Goal: Participate in discussion: Engage in conversation with other users on a specific topic

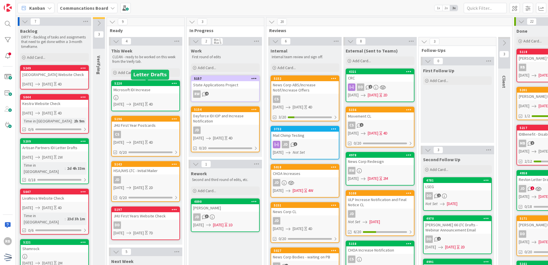
click at [152, 84] on div "5220" at bounding box center [146, 83] width 65 height 4
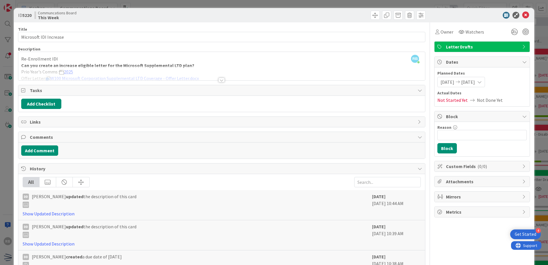
click at [222, 81] on div at bounding box center [221, 80] width 6 height 5
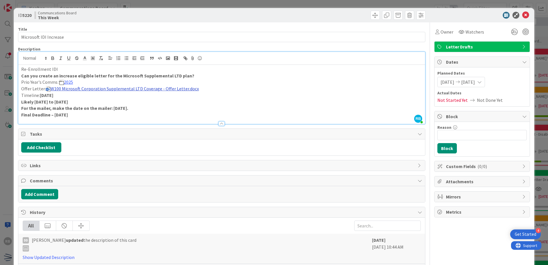
click at [177, 90] on link "W100 Microsoft Corporation Supplemental LTD Coverage - Offer Letter.docx" at bounding box center [124, 89] width 149 height 6
click at [258, 96] on p "Timeline: [DATE]" at bounding box center [221, 95] width 401 height 7
click at [522, 14] on icon at bounding box center [525, 15] width 7 height 7
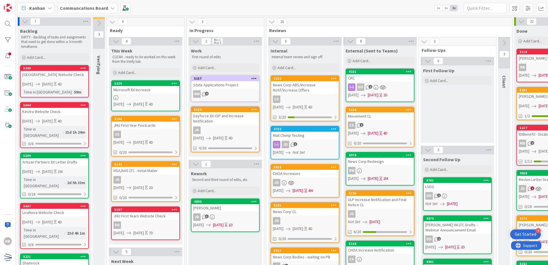
click at [150, 95] on div at bounding box center [146, 97] width 68 height 5
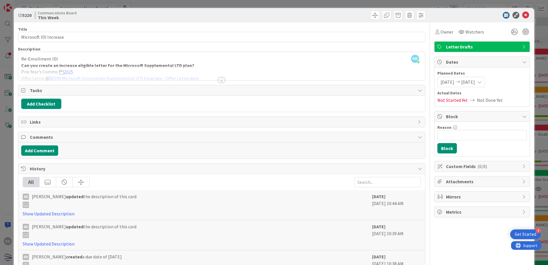
click at [220, 80] on div at bounding box center [221, 80] width 6 height 5
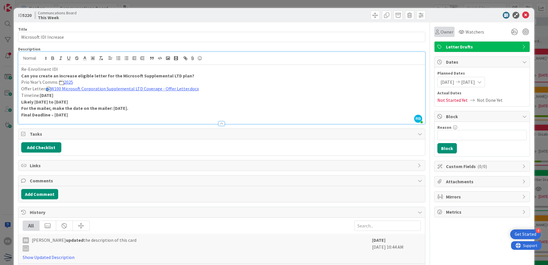
click at [441, 34] on span "Owner" at bounding box center [447, 31] width 13 height 7
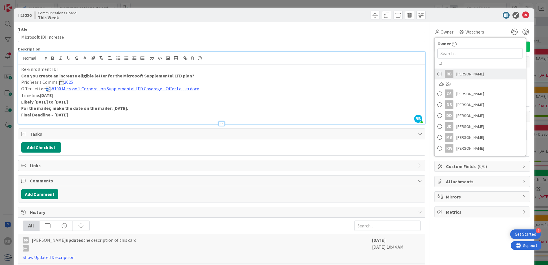
click at [438, 75] on span at bounding box center [440, 74] width 5 height 9
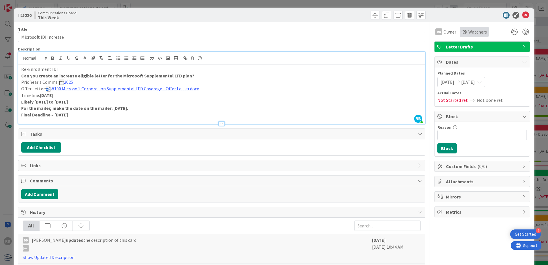
click at [475, 32] on span "Watchers" at bounding box center [477, 31] width 19 height 7
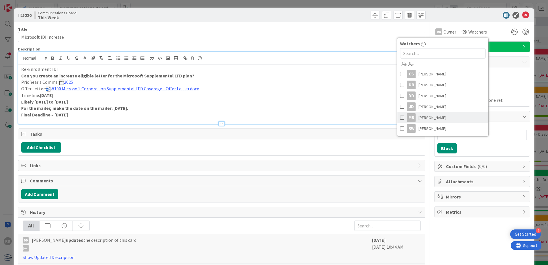
click at [436, 120] on span "[PERSON_NAME]" at bounding box center [433, 117] width 28 height 9
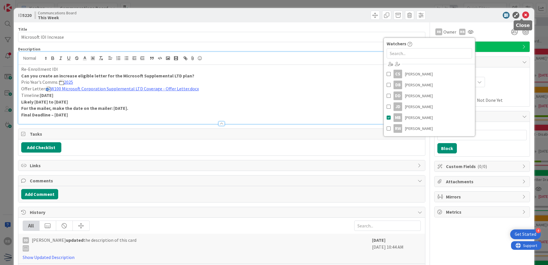
click at [522, 15] on icon at bounding box center [525, 15] width 7 height 7
